Goal: Use online tool/utility: Utilize a website feature to perform a specific function

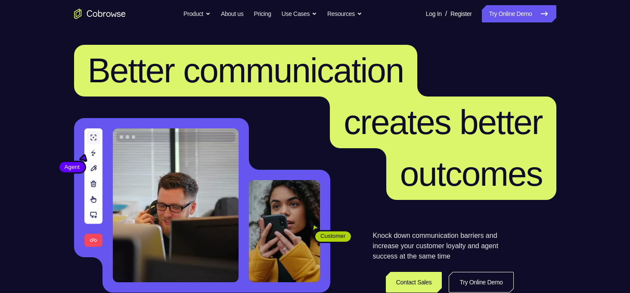
click at [510, 15] on link "Try Online Demo" at bounding box center [519, 13] width 74 height 17
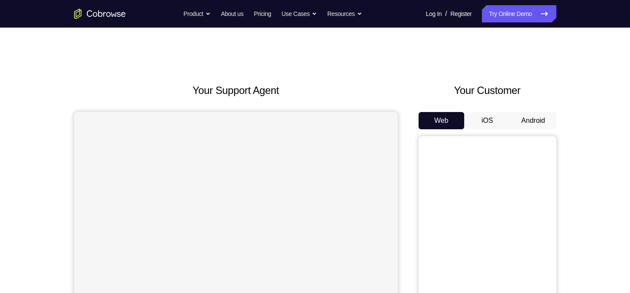
click at [534, 121] on button "Android" at bounding box center [533, 120] width 46 height 17
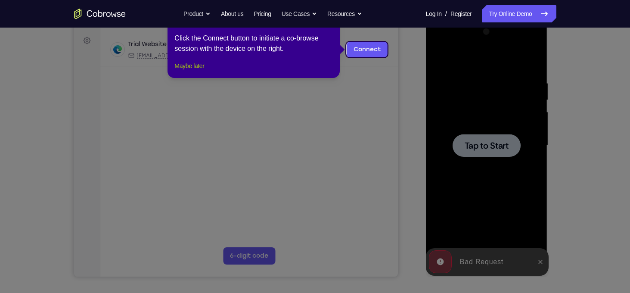
click at [204, 71] on button "Maybe later" at bounding box center [189, 66] width 30 height 10
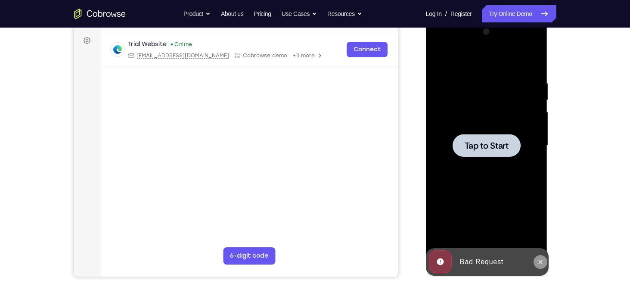
click at [542, 263] on icon at bounding box center [540, 261] width 7 height 7
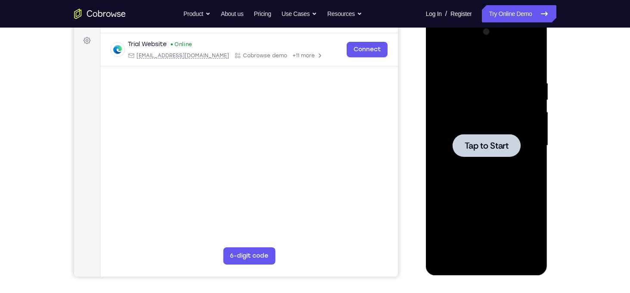
click at [484, 146] on span "Tap to Start" at bounding box center [487, 145] width 44 height 9
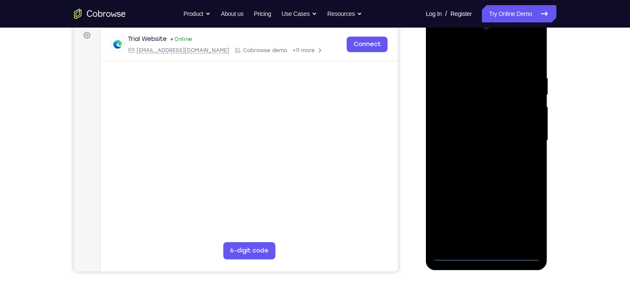
scroll to position [130, 0]
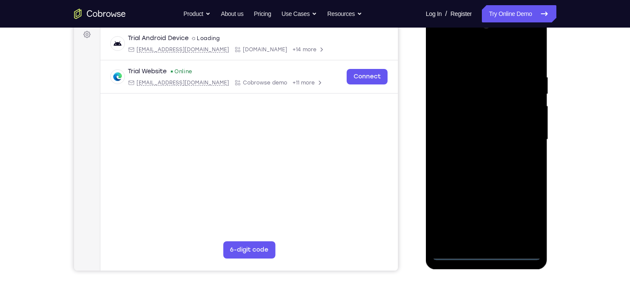
click at [486, 254] on div at bounding box center [487, 139] width 109 height 241
click at [525, 211] on div at bounding box center [487, 139] width 109 height 241
click at [443, 37] on div at bounding box center [487, 139] width 109 height 241
click at [523, 135] on div at bounding box center [487, 139] width 109 height 241
click at [478, 155] on div at bounding box center [487, 139] width 109 height 241
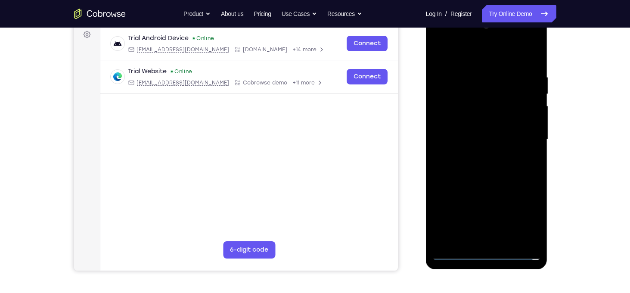
click at [467, 128] on div at bounding box center [487, 139] width 109 height 241
click at [441, 238] on div at bounding box center [487, 139] width 109 height 241
click at [440, 222] on div at bounding box center [487, 139] width 109 height 241
click at [443, 220] on div at bounding box center [487, 139] width 109 height 241
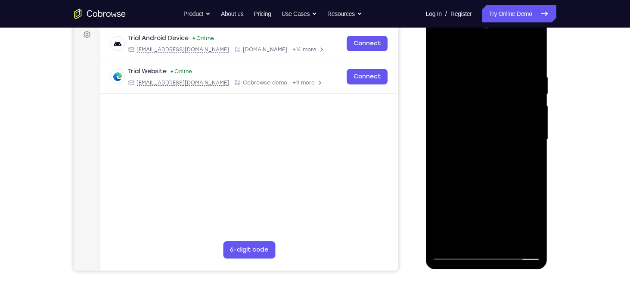
click at [443, 220] on div at bounding box center [487, 139] width 109 height 241
click at [519, 236] on div at bounding box center [487, 139] width 109 height 241
click at [469, 209] on div at bounding box center [487, 139] width 109 height 241
click at [519, 240] on div at bounding box center [487, 139] width 109 height 241
click at [441, 238] on div at bounding box center [487, 139] width 109 height 241
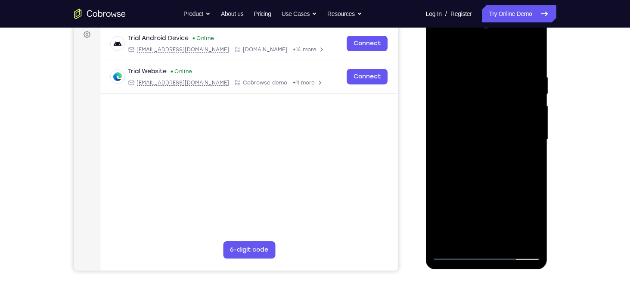
click at [469, 192] on div at bounding box center [487, 139] width 109 height 241
click at [462, 191] on div at bounding box center [487, 139] width 109 height 241
click at [466, 205] on div at bounding box center [487, 139] width 109 height 241
click at [440, 205] on div at bounding box center [487, 139] width 109 height 241
click at [466, 123] on div at bounding box center [487, 139] width 109 height 241
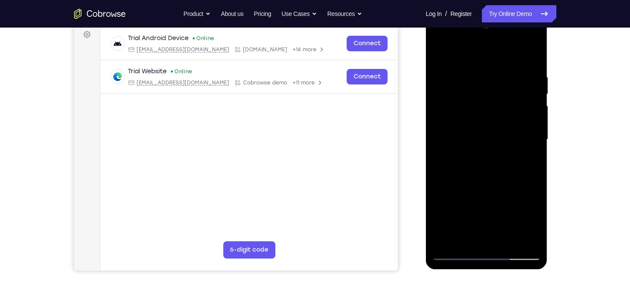
click at [469, 140] on div at bounding box center [487, 139] width 109 height 241
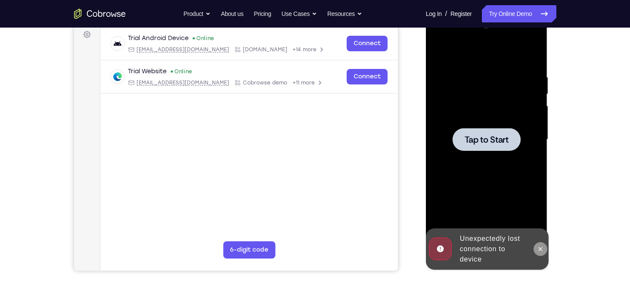
click at [538, 249] on icon at bounding box center [540, 249] width 7 height 7
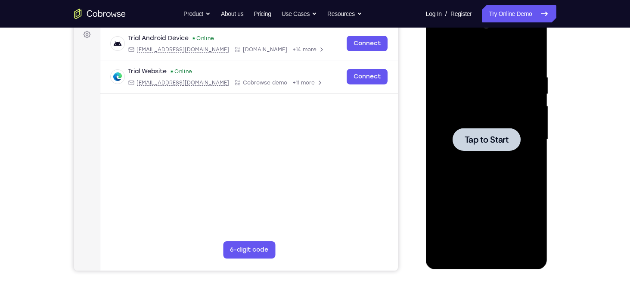
click at [496, 142] on span "Tap to Start" at bounding box center [487, 139] width 44 height 9
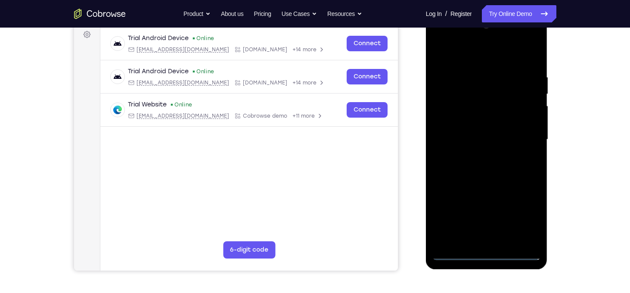
click at [486, 252] on div at bounding box center [487, 139] width 109 height 241
click at [519, 215] on div at bounding box center [487, 139] width 109 height 241
click at [440, 39] on div at bounding box center [487, 139] width 109 height 241
click at [526, 138] on div at bounding box center [487, 139] width 109 height 241
click at [481, 156] on div at bounding box center [487, 139] width 109 height 241
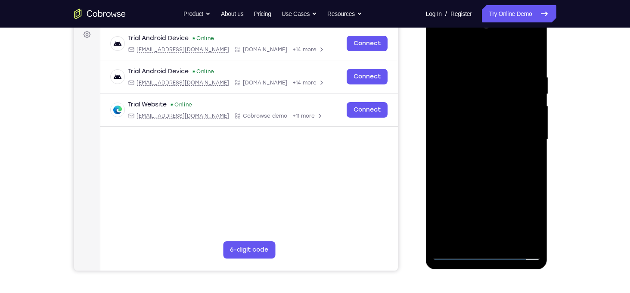
click at [465, 131] on div at bounding box center [487, 139] width 109 height 241
click at [443, 205] on div at bounding box center [487, 139] width 109 height 241
click at [497, 223] on div at bounding box center [487, 139] width 109 height 241
click at [464, 208] on div at bounding box center [487, 139] width 109 height 241
click at [525, 189] on div at bounding box center [487, 139] width 109 height 241
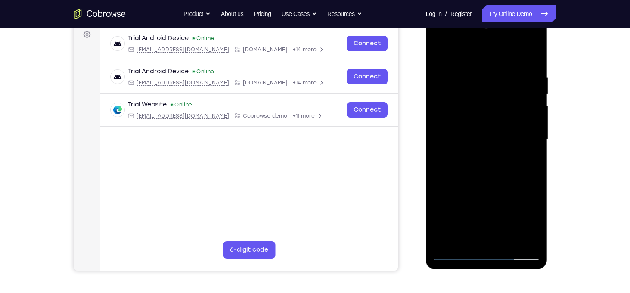
click at [525, 189] on div at bounding box center [487, 139] width 109 height 241
click at [443, 237] on div at bounding box center [487, 139] width 109 height 241
click at [519, 238] on div at bounding box center [487, 139] width 109 height 241
click at [469, 209] on div at bounding box center [487, 139] width 109 height 241
click at [519, 240] on div at bounding box center [487, 139] width 109 height 241
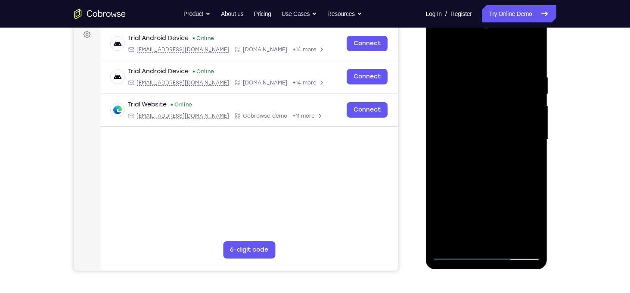
click at [438, 237] on div at bounding box center [487, 139] width 109 height 241
click at [472, 191] on div at bounding box center [487, 139] width 109 height 241
click at [459, 187] on div at bounding box center [487, 139] width 109 height 241
click at [462, 207] on div at bounding box center [487, 139] width 109 height 241
click at [440, 208] on div at bounding box center [487, 139] width 109 height 241
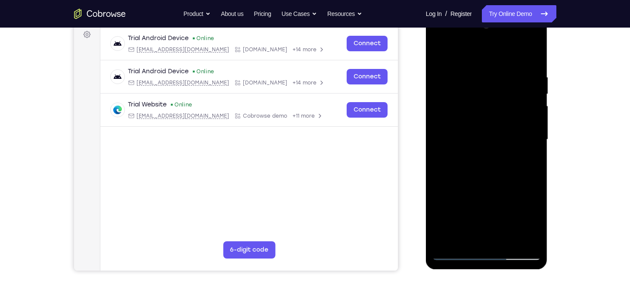
click at [455, 118] on div at bounding box center [487, 139] width 109 height 241
click at [443, 204] on div at bounding box center [487, 139] width 109 height 241
click at [497, 223] on div at bounding box center [487, 139] width 109 height 241
click at [464, 207] on div at bounding box center [487, 139] width 109 height 241
click at [523, 189] on div at bounding box center [487, 139] width 109 height 241
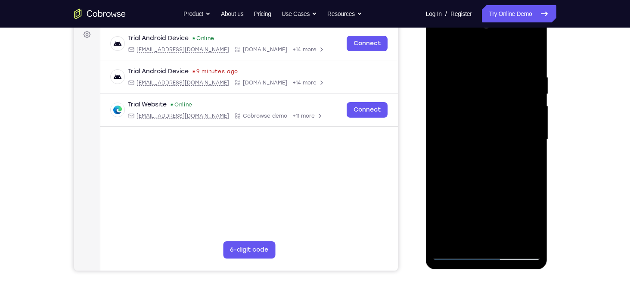
click at [523, 189] on div at bounding box center [487, 139] width 109 height 241
click at [471, 190] on div at bounding box center [487, 139] width 109 height 241
click at [461, 191] on div at bounding box center [487, 139] width 109 height 241
click at [467, 206] on div at bounding box center [487, 139] width 109 height 241
click at [442, 205] on div at bounding box center [487, 139] width 109 height 241
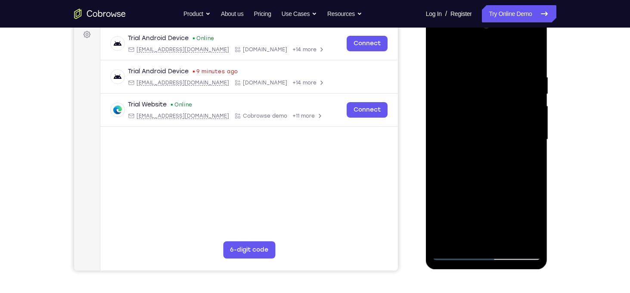
click at [454, 136] on div at bounding box center [487, 139] width 109 height 241
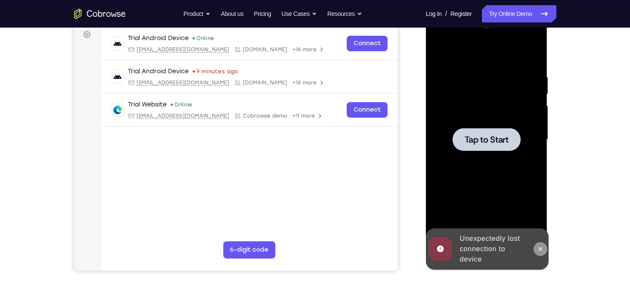
click at [540, 249] on icon at bounding box center [541, 249] width 4 height 4
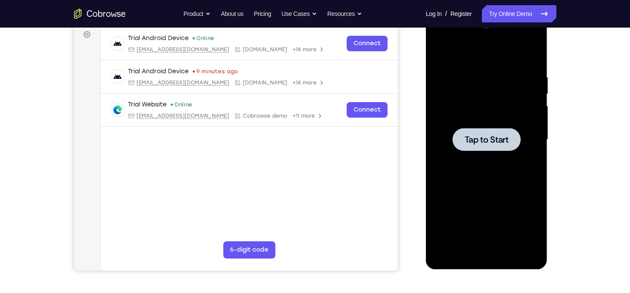
click at [483, 145] on div at bounding box center [487, 139] width 68 height 23
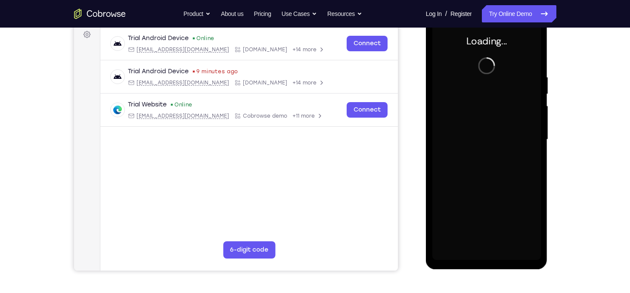
scroll to position [146, 0]
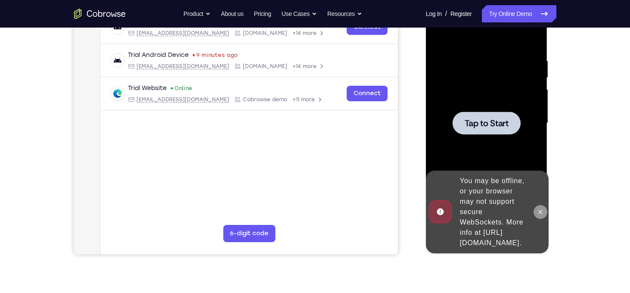
click at [541, 209] on icon at bounding box center [540, 212] width 7 height 7
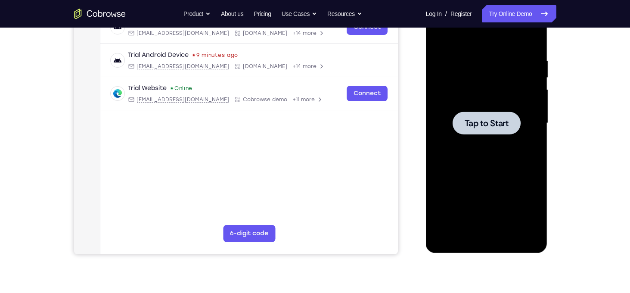
click at [473, 115] on div at bounding box center [487, 123] width 68 height 23
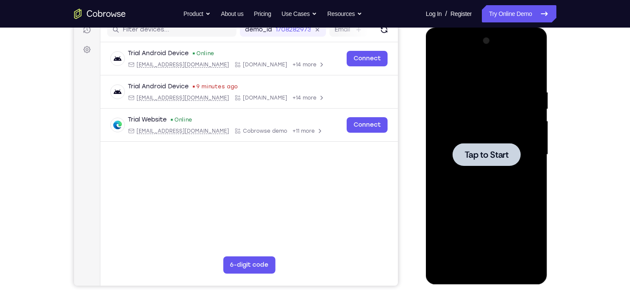
scroll to position [114, 0]
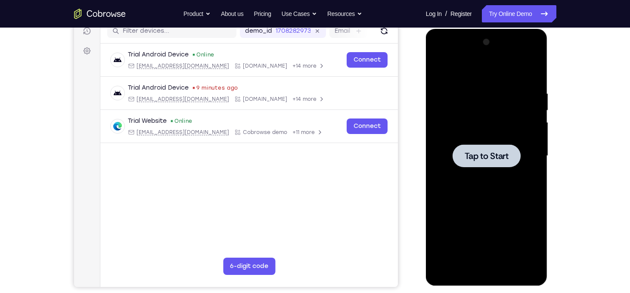
click at [482, 152] on span "Tap to Start" at bounding box center [487, 156] width 44 height 9
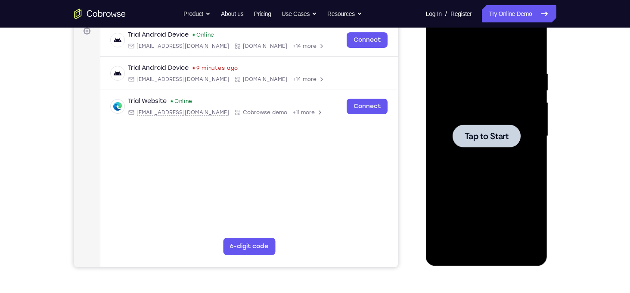
scroll to position [134, 0]
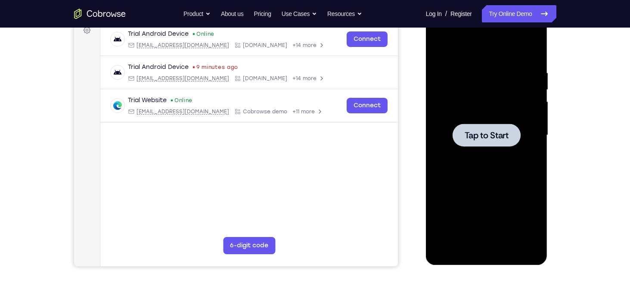
click at [485, 138] on span "Tap to Start" at bounding box center [487, 135] width 44 height 9
click at [465, 140] on span "Tap to Start" at bounding box center [487, 135] width 44 height 9
click at [479, 132] on span "Tap to Start" at bounding box center [487, 135] width 44 height 9
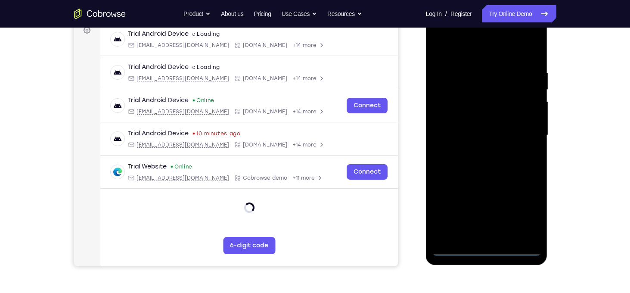
click at [486, 249] on div at bounding box center [487, 135] width 109 height 241
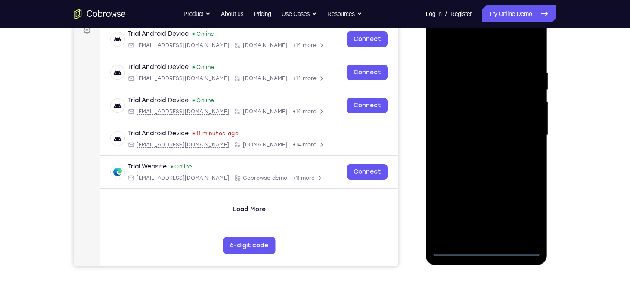
click at [526, 212] on div at bounding box center [487, 135] width 109 height 241
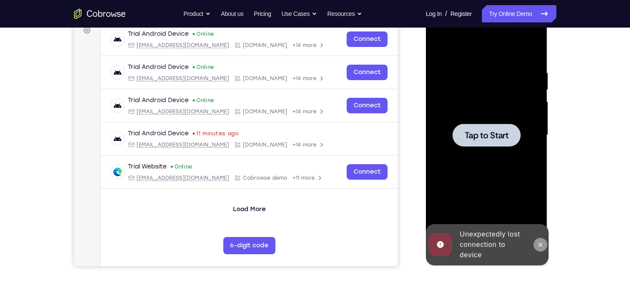
click at [545, 246] on button at bounding box center [541, 245] width 14 height 14
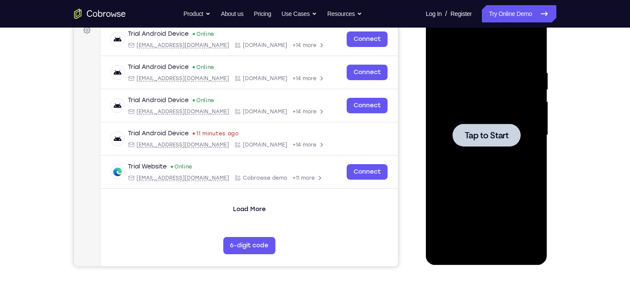
click at [486, 138] on span "Tap to Start" at bounding box center [487, 135] width 44 height 9
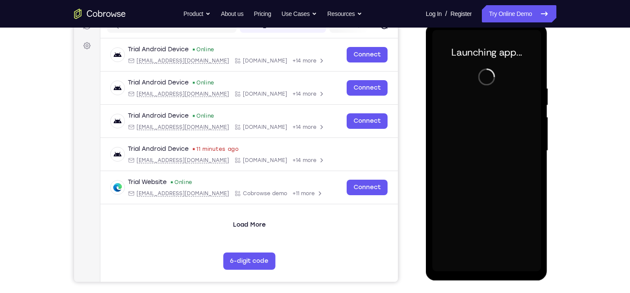
scroll to position [116, 0]
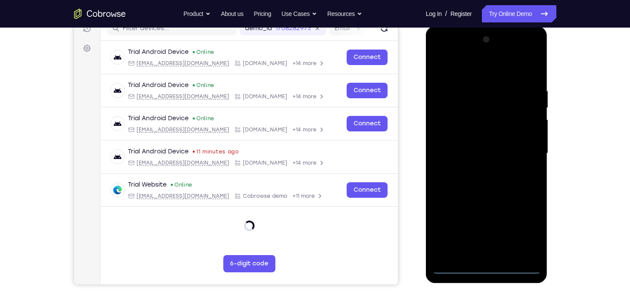
click at [487, 267] on div at bounding box center [487, 153] width 109 height 241
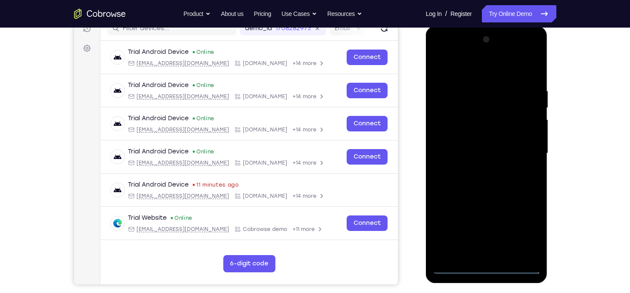
click at [523, 232] on div at bounding box center [487, 153] width 109 height 241
click at [439, 51] on div at bounding box center [487, 153] width 109 height 241
click at [527, 156] on div at bounding box center [487, 153] width 109 height 241
click at [478, 169] on div at bounding box center [487, 153] width 109 height 241
click at [480, 146] on div at bounding box center [487, 153] width 109 height 241
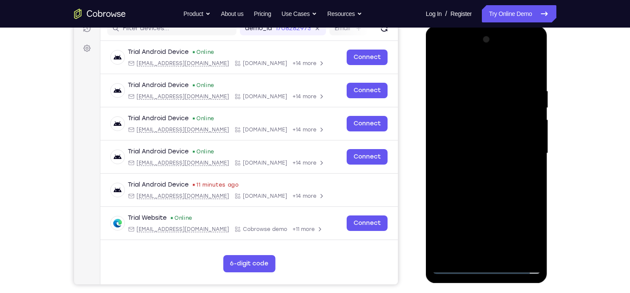
click at [443, 217] on div at bounding box center [487, 153] width 109 height 241
click at [496, 237] on div at bounding box center [487, 153] width 109 height 241
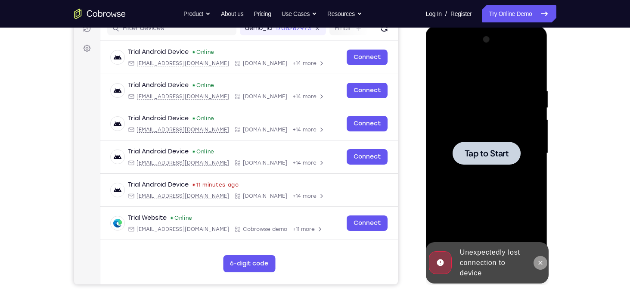
click at [539, 261] on icon at bounding box center [541, 263] width 4 height 4
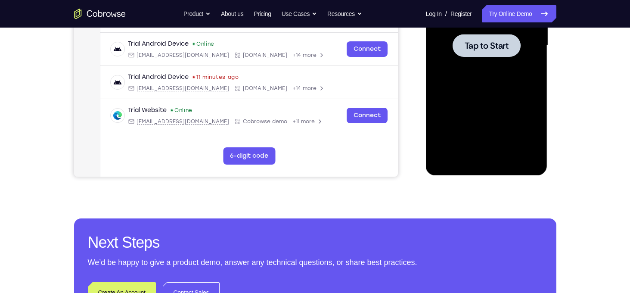
scroll to position [167, 0]
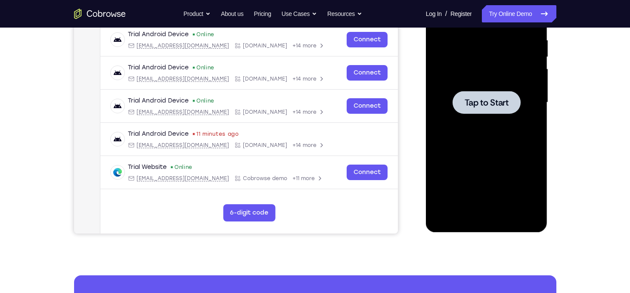
click at [465, 110] on div at bounding box center [487, 102] width 68 height 23
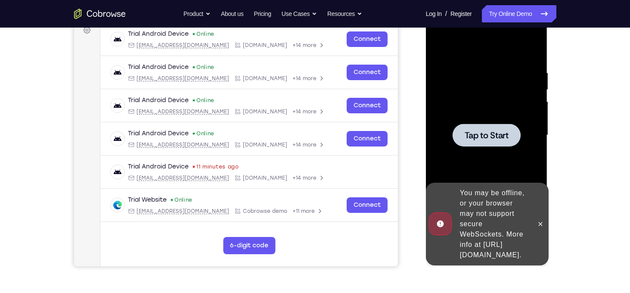
scroll to position [135, 0]
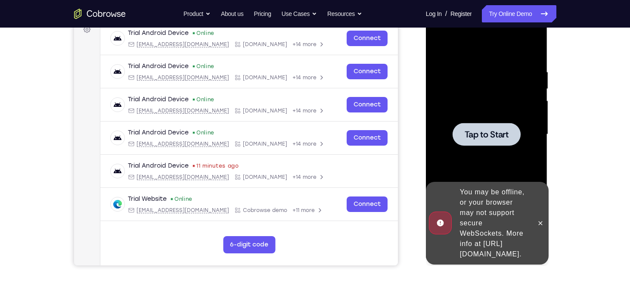
click at [450, 139] on div at bounding box center [487, 134] width 109 height 241
click at [537, 220] on icon at bounding box center [540, 223] width 7 height 7
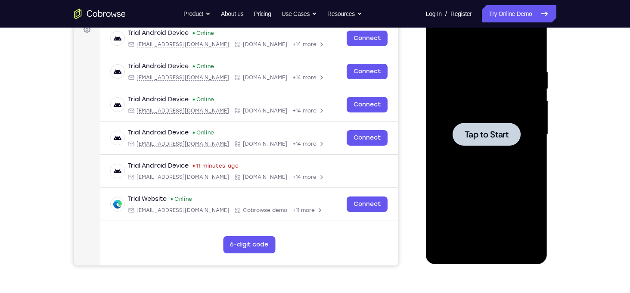
click at [488, 122] on div at bounding box center [487, 134] width 109 height 241
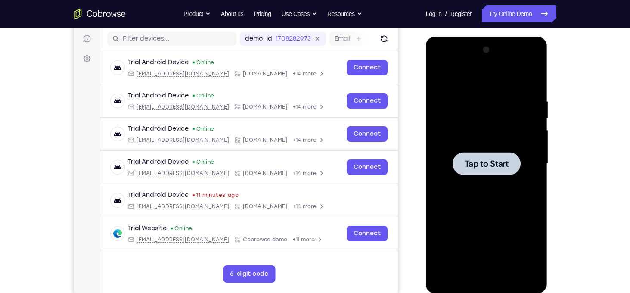
scroll to position [104, 0]
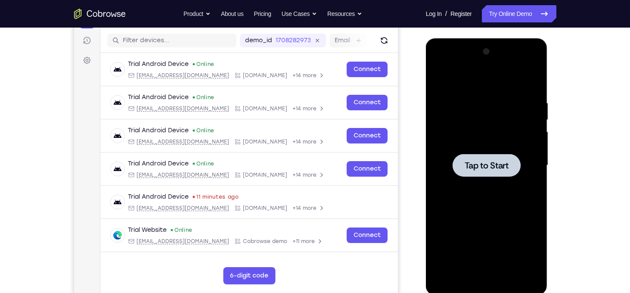
click at [480, 165] on span "Tap to Start" at bounding box center [487, 165] width 44 height 9
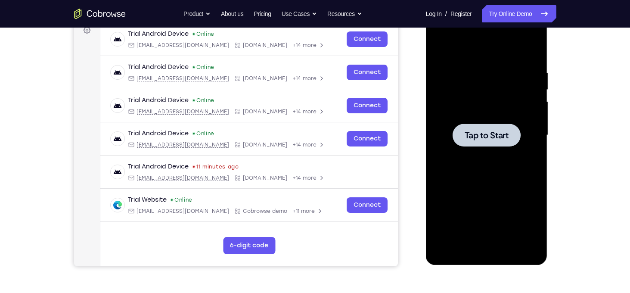
scroll to position [136, 0]
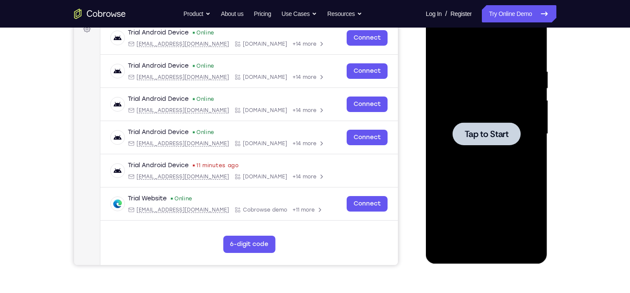
click at [479, 131] on span "Tap to Start" at bounding box center [487, 134] width 44 height 9
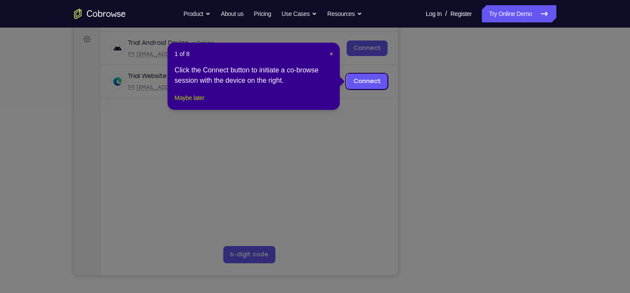
click at [191, 103] on button "Maybe later" at bounding box center [189, 98] width 30 height 10
